Goal: Navigation & Orientation: Understand site structure

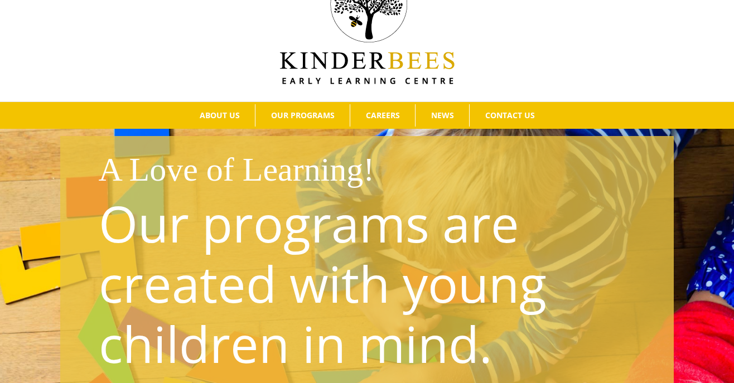
scroll to position [52, 0]
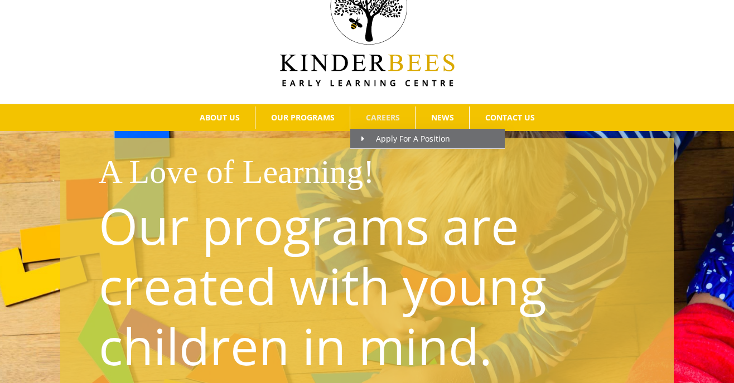
click at [386, 117] on span "CAREERS" at bounding box center [383, 118] width 34 height 8
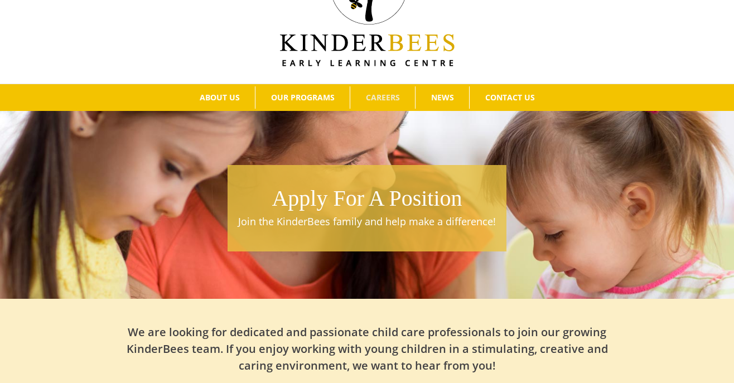
scroll to position [70, 0]
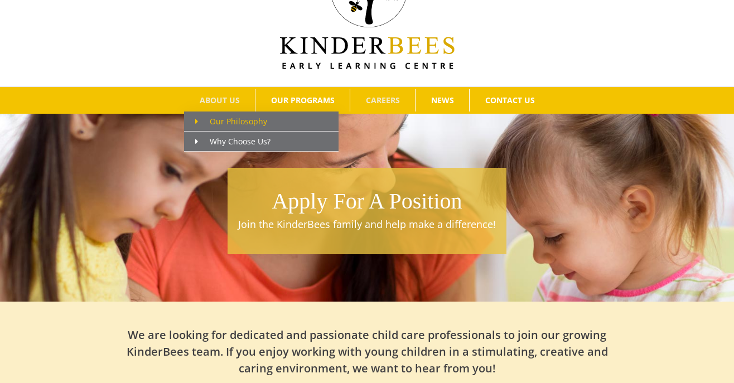
click at [238, 118] on span "Our Philosophy" at bounding box center [231, 121] width 72 height 11
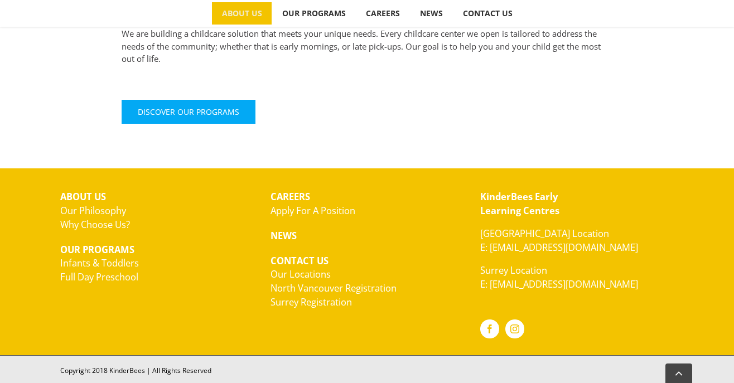
scroll to position [549, 0]
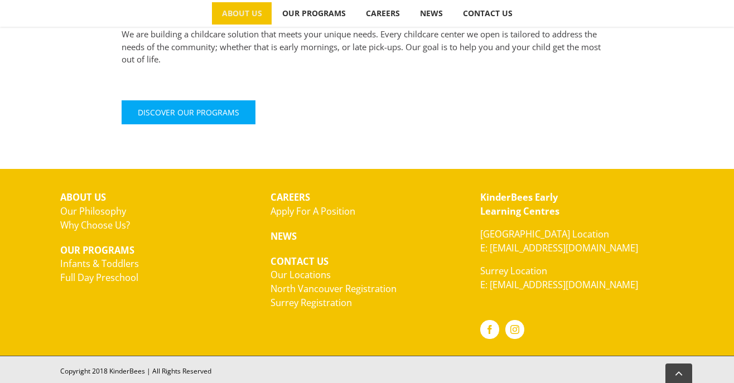
click at [291, 211] on link "Apply For A Position" at bounding box center [312, 211] width 85 height 13
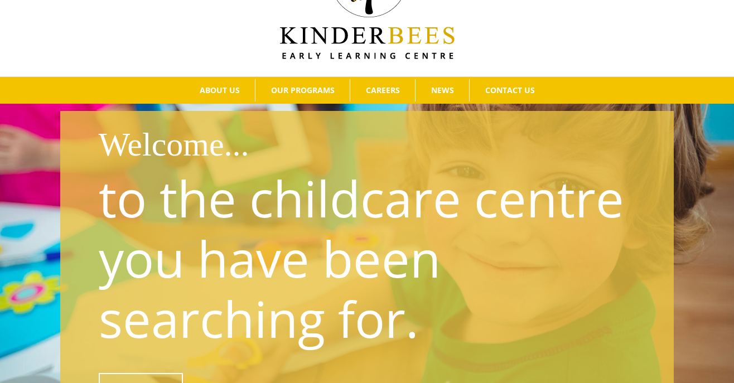
scroll to position [85, 0]
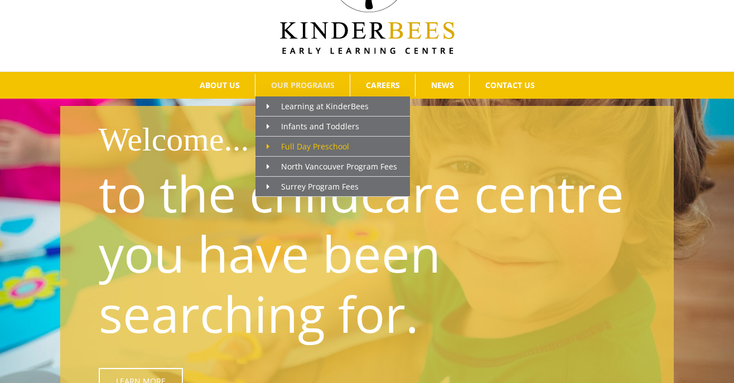
click at [317, 143] on span "Full Day Preschool" at bounding box center [307, 146] width 83 height 11
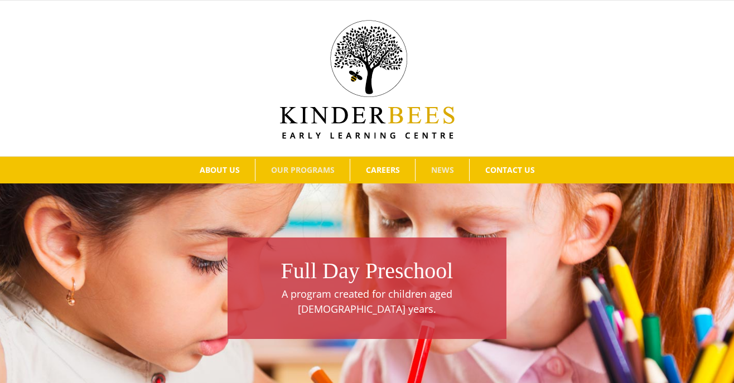
click at [443, 168] on span "NEWS" at bounding box center [442, 170] width 23 height 8
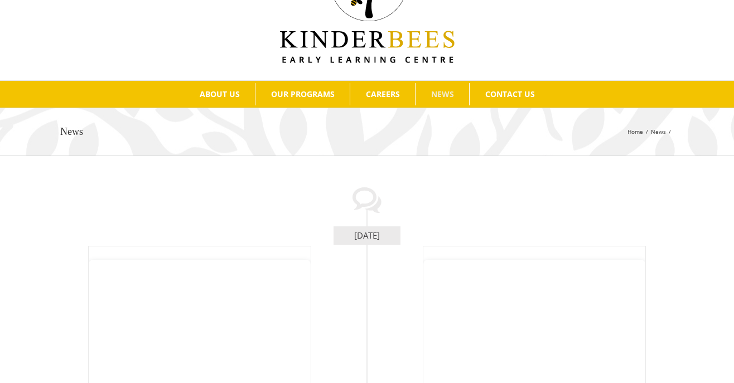
scroll to position [74, 0]
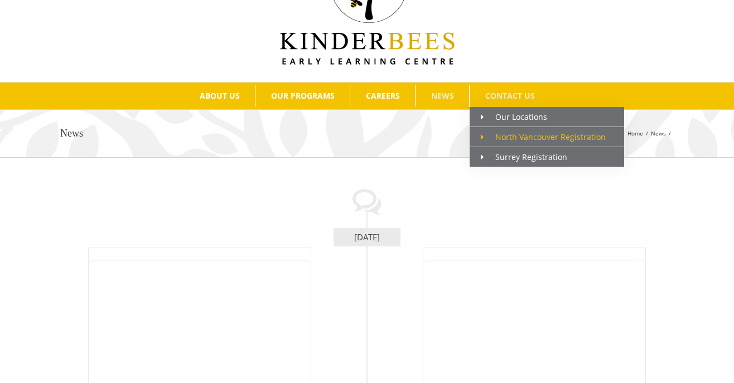
click at [520, 133] on span "North Vancouver Registration" at bounding box center [543, 137] width 125 height 11
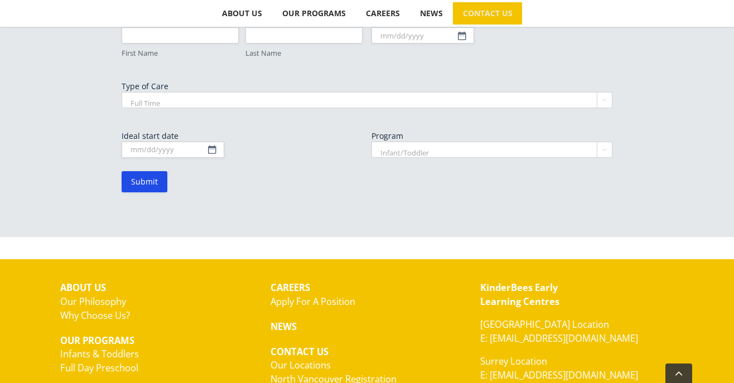
scroll to position [804, 0]
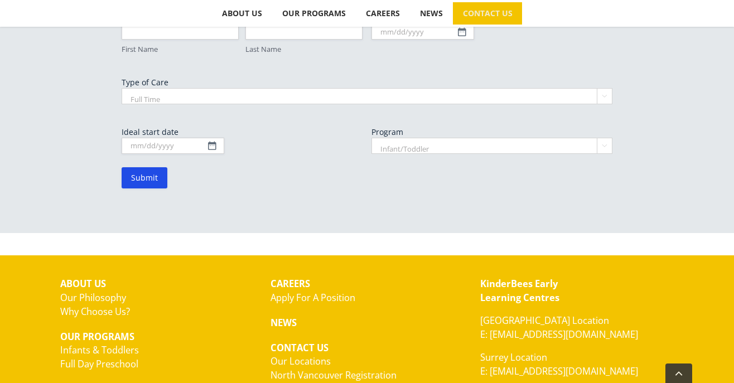
click at [111, 305] on link "Why Choose Us?" at bounding box center [95, 311] width 70 height 13
